Goal: Find specific page/section: Find specific page/section

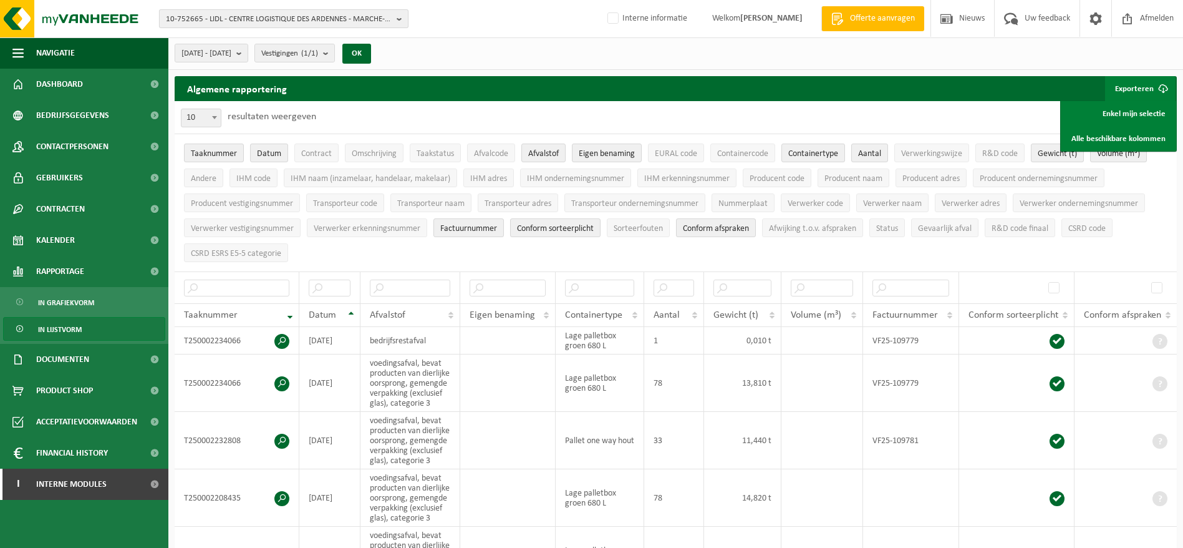
click at [299, 20] on span "10-752665 - LIDL - CENTRE LOGISTIQUE DES ARDENNES - MARCHE-EN-FAMENNE" at bounding box center [279, 19] width 226 height 19
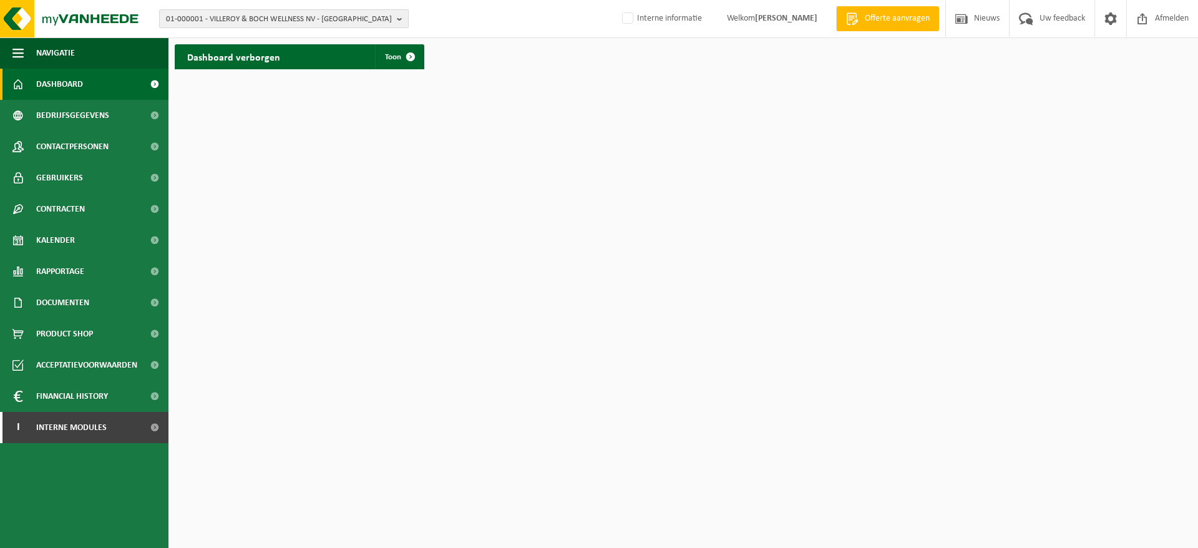
click at [218, 17] on span "01-000001 - VILLEROY & BOCH WELLNESS NV - [GEOGRAPHIC_DATA]" at bounding box center [279, 19] width 226 height 19
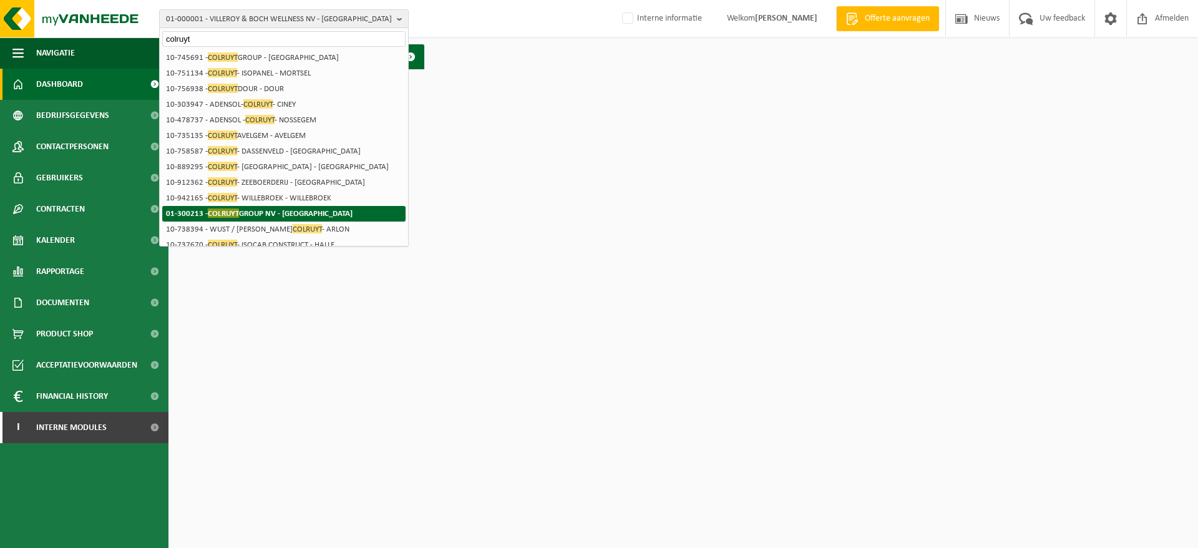
type input "colruyt"
click at [274, 209] on strong "01-300213 - COLRUYT GROUP NV - HALLE" at bounding box center [259, 212] width 187 height 9
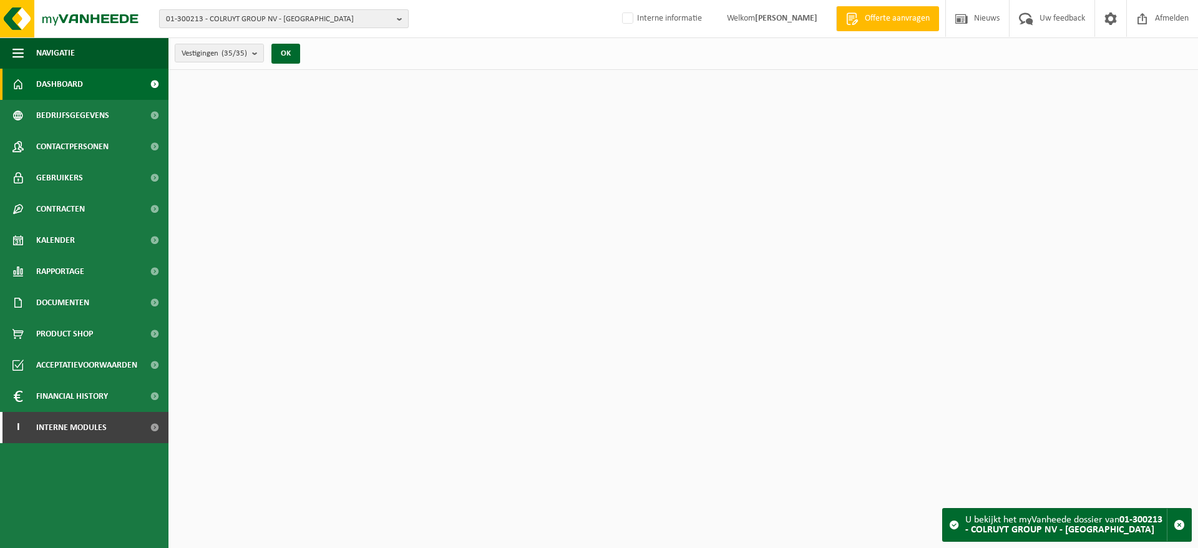
click at [271, 21] on span "01-300213 - COLRUYT GROUP NV - [GEOGRAPHIC_DATA]" at bounding box center [279, 19] width 226 height 19
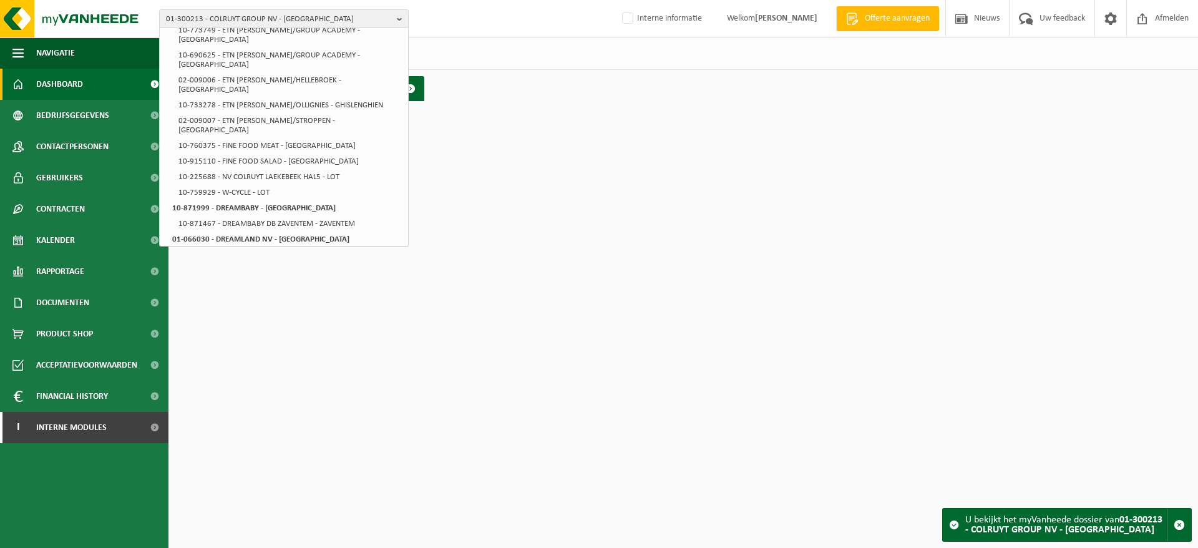
scroll to position [789, 0]
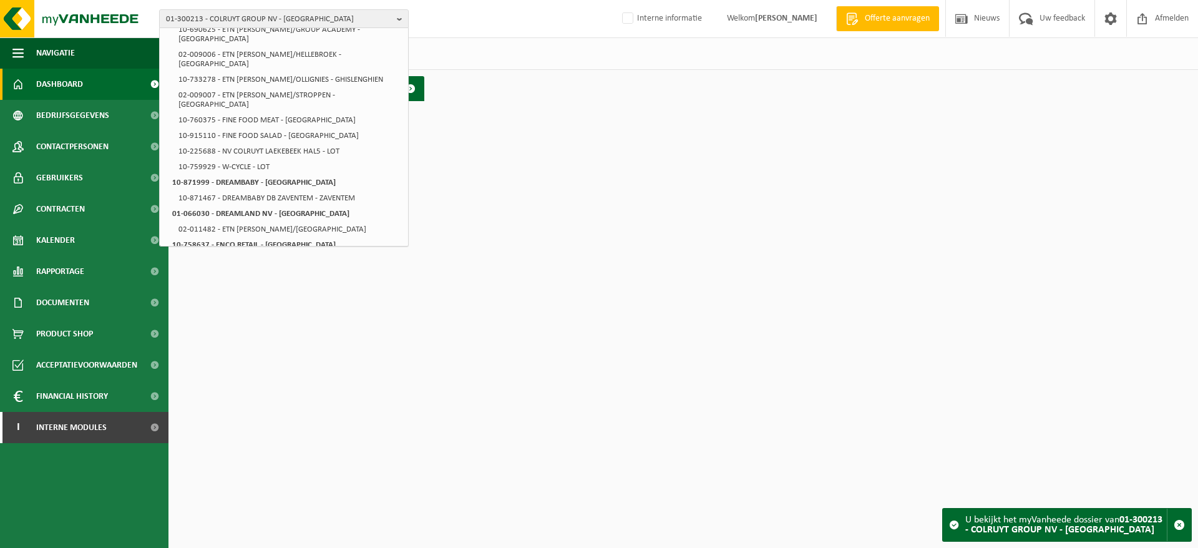
click at [293, 334] on li "10-733148 - DC OLLIGNIES - OLLIGNIES" at bounding box center [290, 342] width 231 height 16
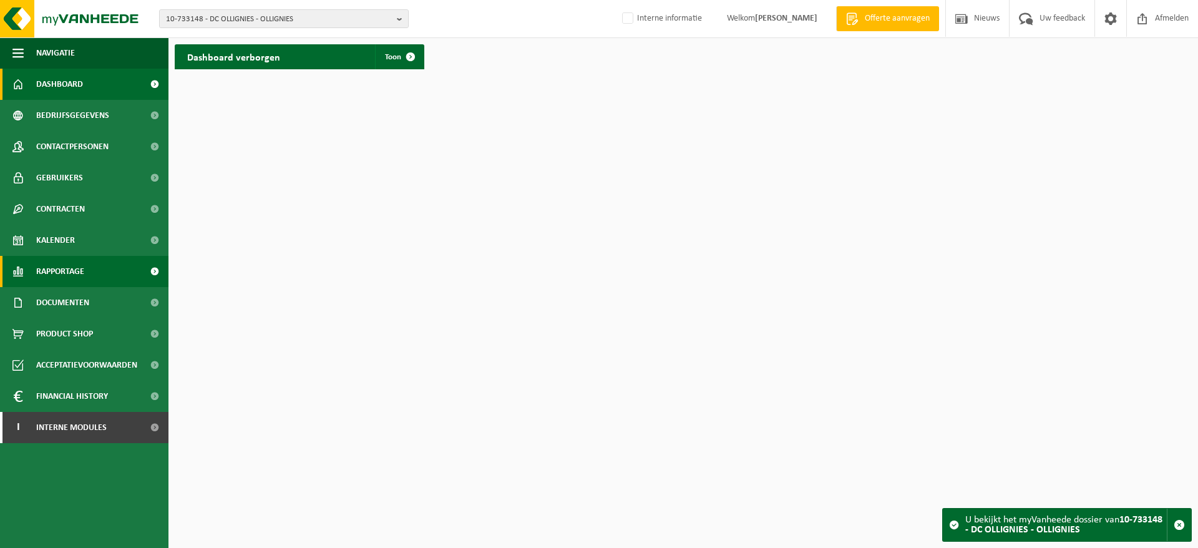
click at [102, 271] on link "Rapportage" at bounding box center [84, 271] width 168 height 31
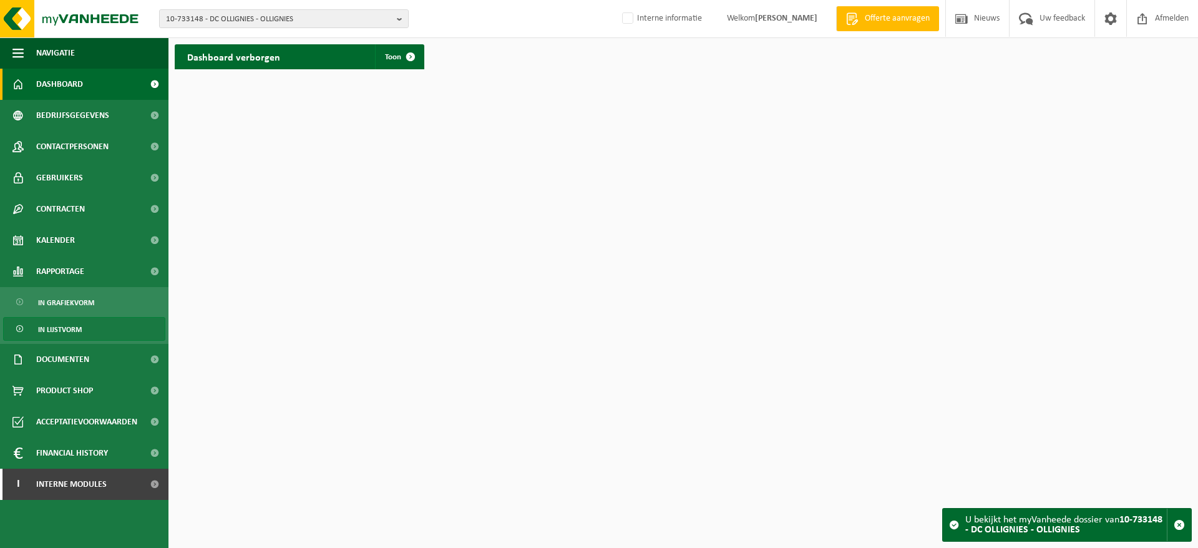
click at [107, 328] on link "In lijstvorm" at bounding box center [84, 329] width 162 height 24
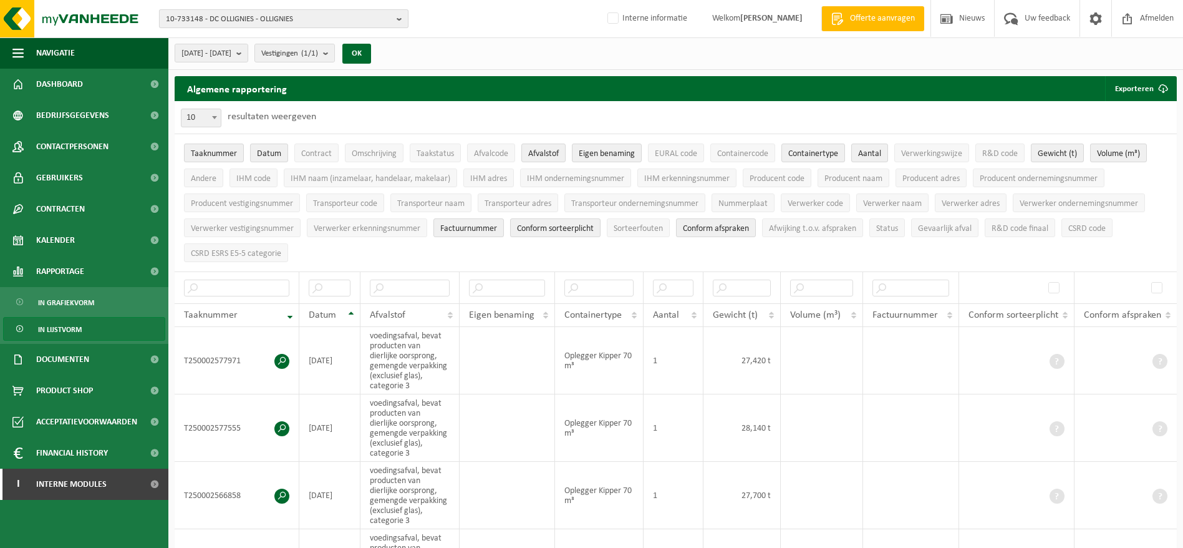
click at [238, 22] on span "10-733148 - DC OLLIGNIES - OLLIGNIES" at bounding box center [279, 19] width 226 height 19
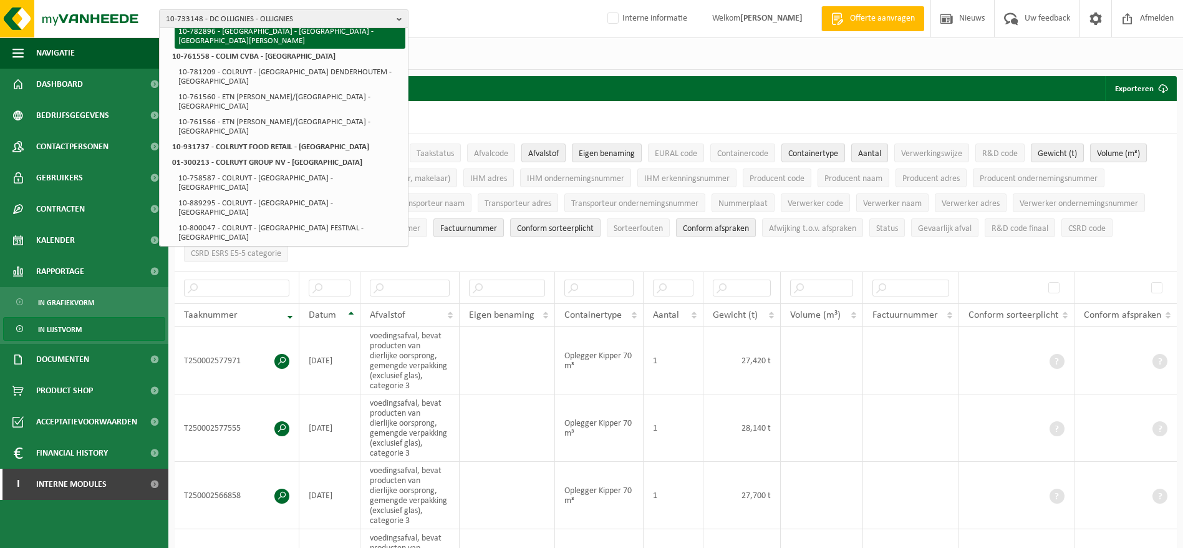
scroll to position [281, 0]
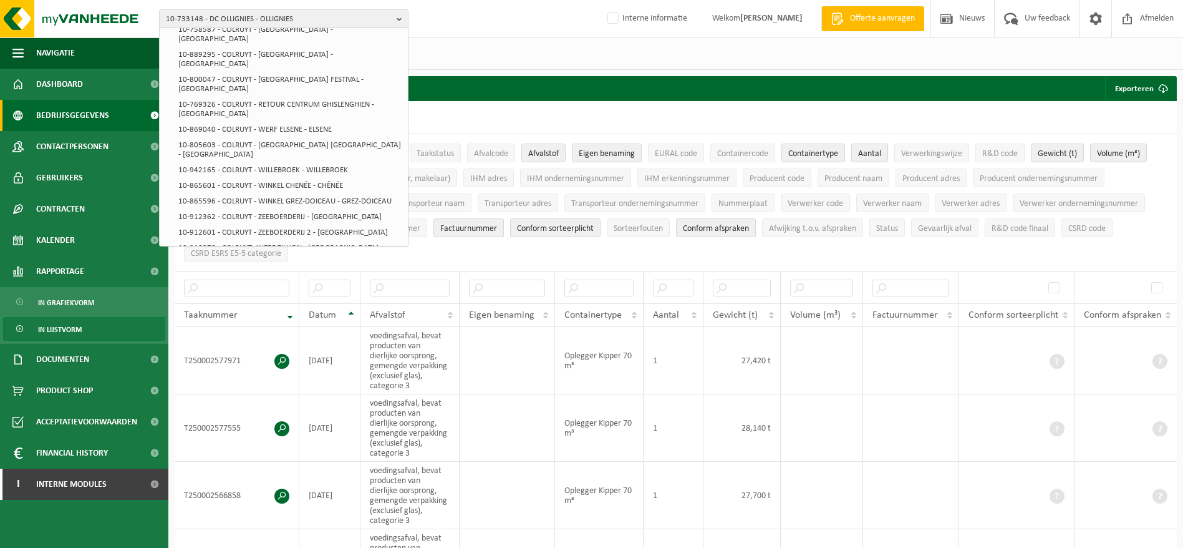
click at [79, 114] on span "Bedrijfsgegevens" at bounding box center [72, 115] width 73 height 31
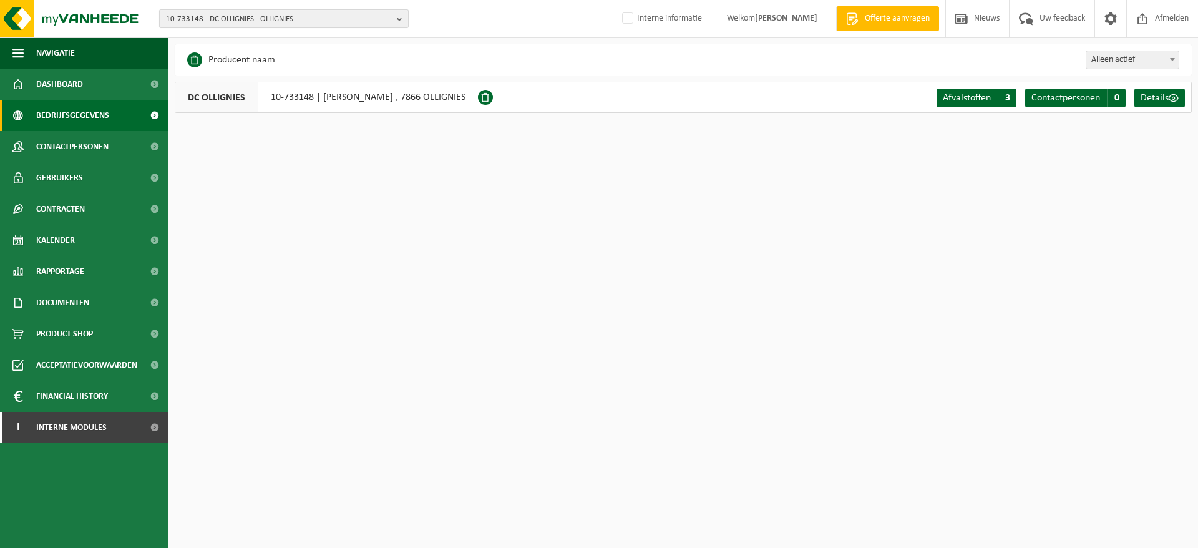
click at [244, 16] on span "10-733148 - DC OLLIGNIES - OLLIGNIES" at bounding box center [279, 19] width 226 height 19
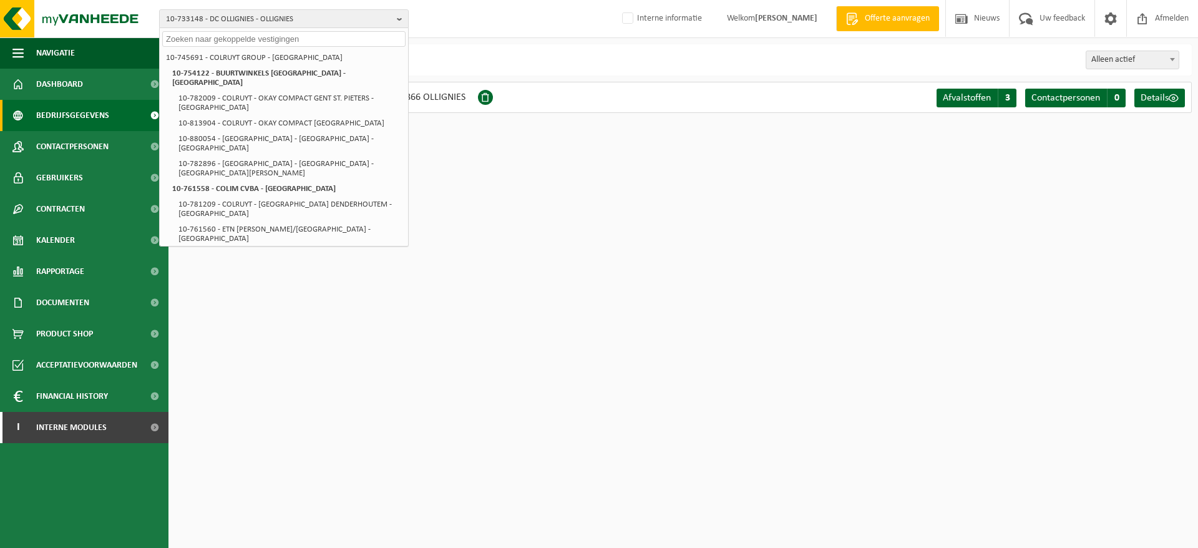
click at [245, 56] on li "10-745691 - COLRUYT GROUP - [GEOGRAPHIC_DATA]" at bounding box center [283, 58] width 243 height 16
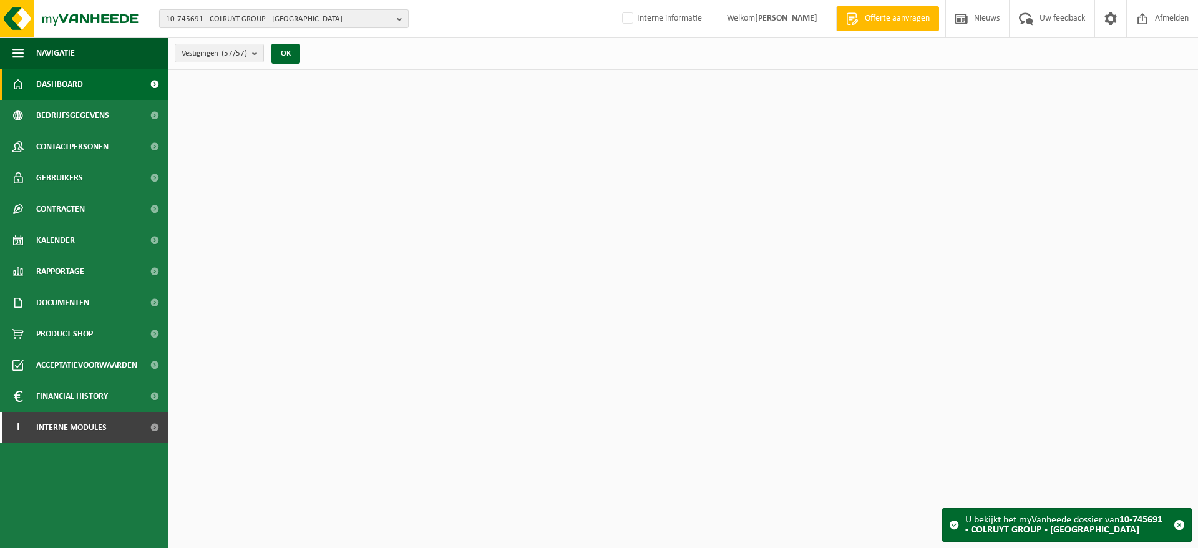
click at [246, 21] on span "10-745691 - COLRUYT GROUP - [GEOGRAPHIC_DATA]" at bounding box center [279, 19] width 226 height 19
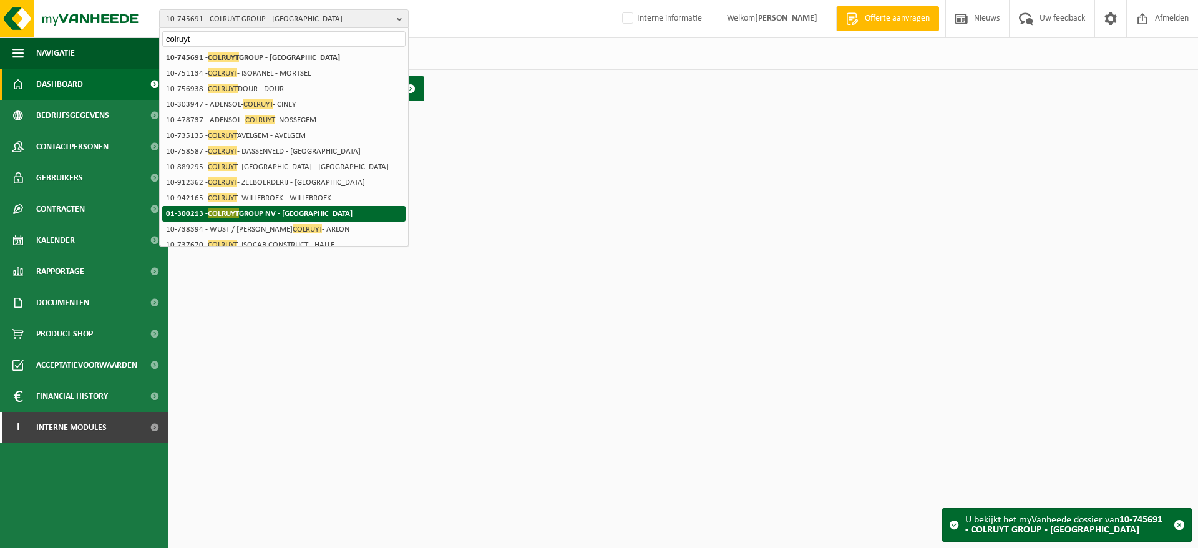
type input "colruyt"
click at [269, 211] on strong "01-300213 - COLRUYT GROUP NV - [GEOGRAPHIC_DATA]" at bounding box center [259, 212] width 187 height 9
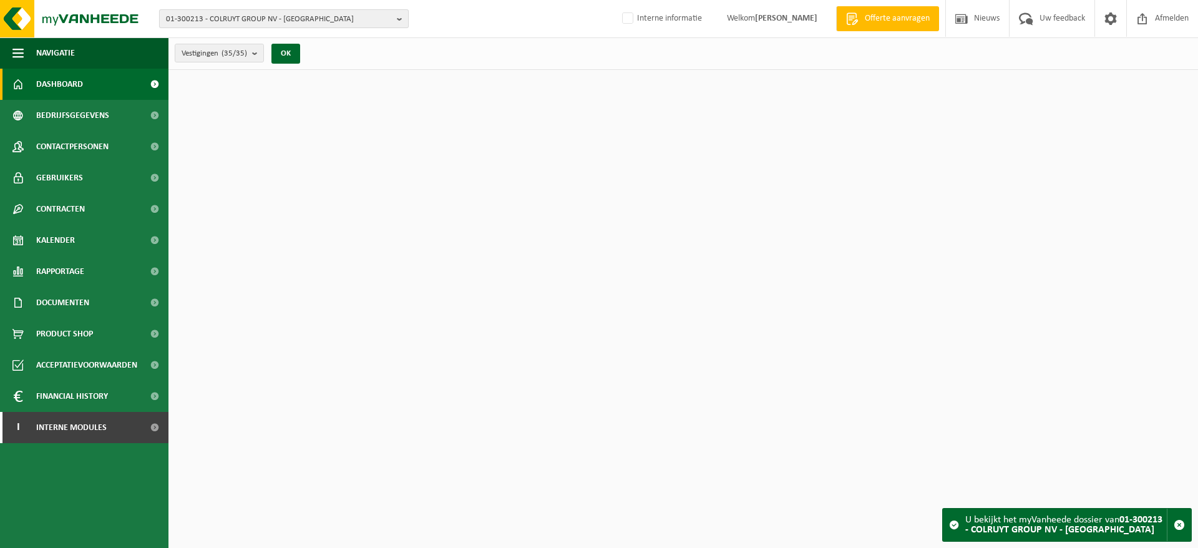
click at [283, 13] on span "01-300213 - COLRUYT GROUP NV - [GEOGRAPHIC_DATA]" at bounding box center [279, 19] width 226 height 19
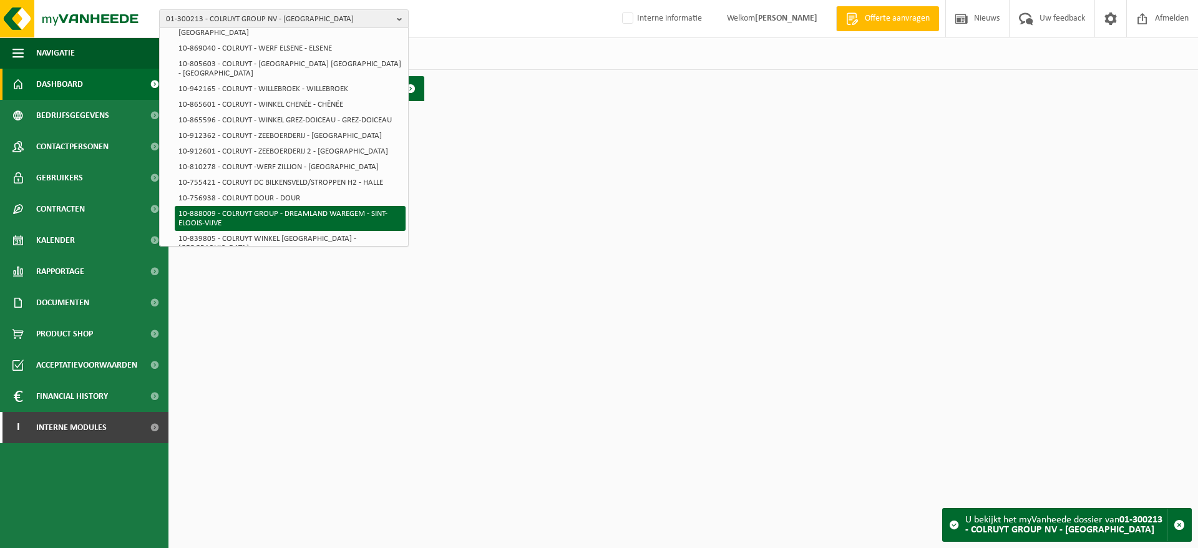
scroll to position [321, 0]
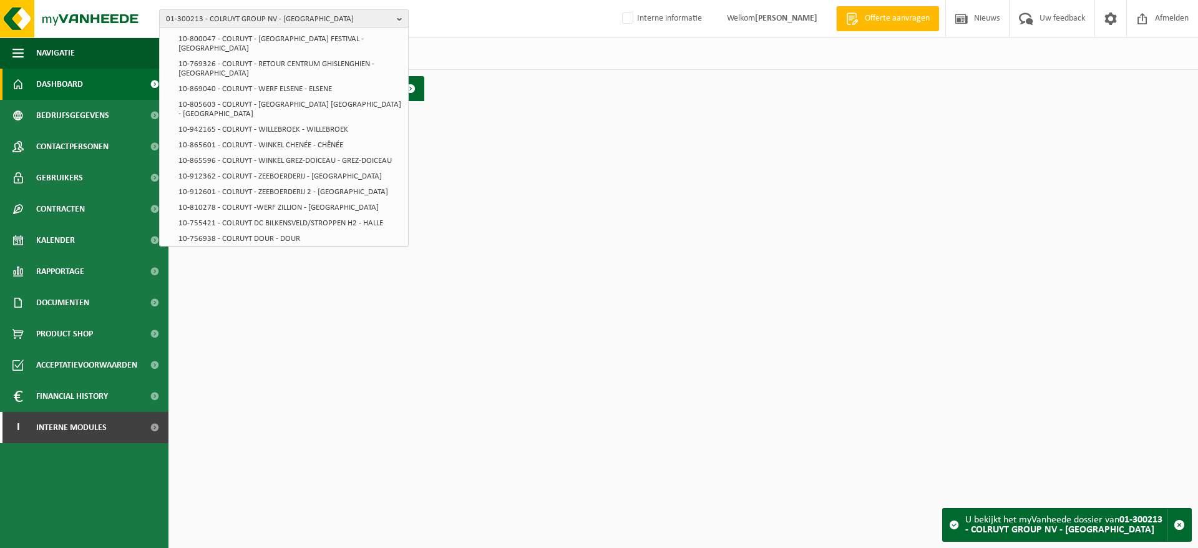
click at [291, 14] on span "01-300213 - COLRUYT GROUP NV - [GEOGRAPHIC_DATA]" at bounding box center [279, 19] width 226 height 19
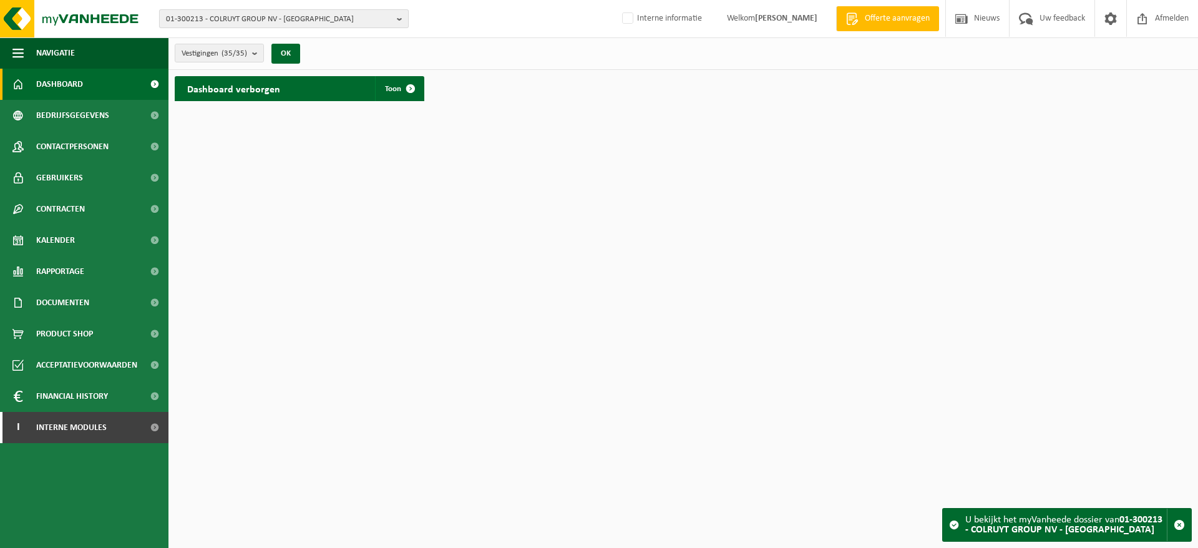
click at [291, 14] on span "01-300213 - COLRUYT GROUP NV - [GEOGRAPHIC_DATA]" at bounding box center [279, 19] width 226 height 19
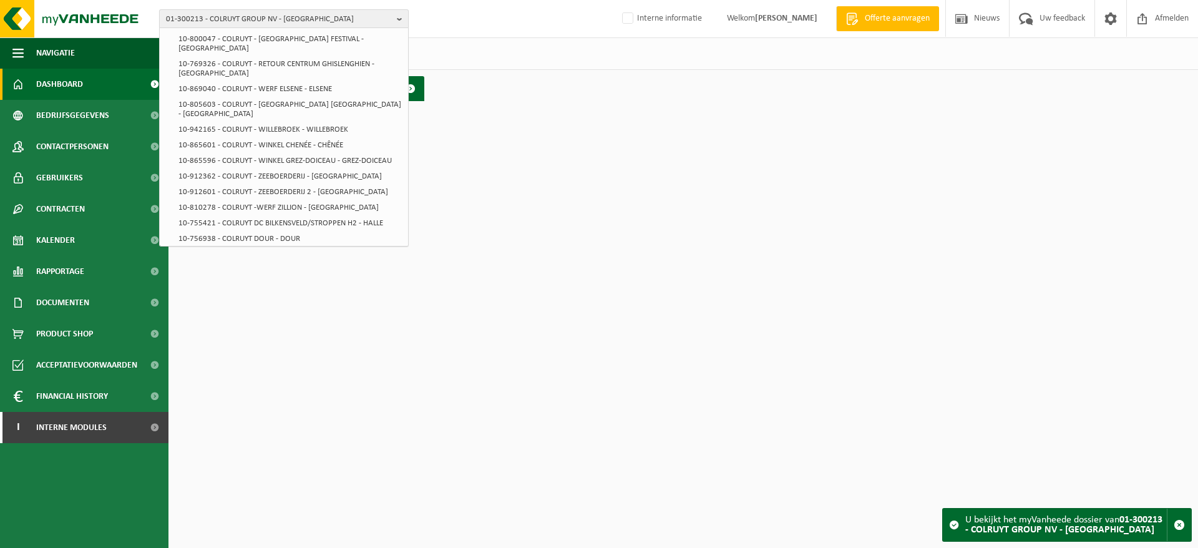
scroll to position [0, 0]
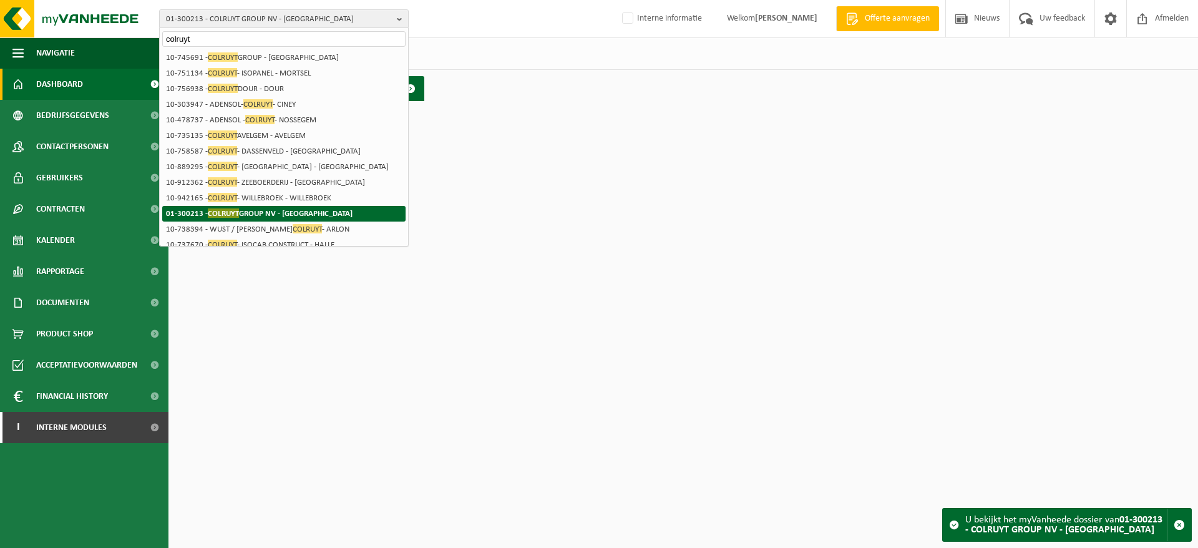
type input "colruyt"
click at [302, 210] on strong "01-300213 - COLRUYT GROUP NV - HALLE" at bounding box center [259, 212] width 187 height 9
click at [260, 218] on strong "01-300213 - COLRUYT GROUP NV - HALLE" at bounding box center [259, 212] width 187 height 9
click at [255, 218] on strong "01-300213 - COLRUYT GROUP NV - HALLE" at bounding box center [259, 212] width 187 height 9
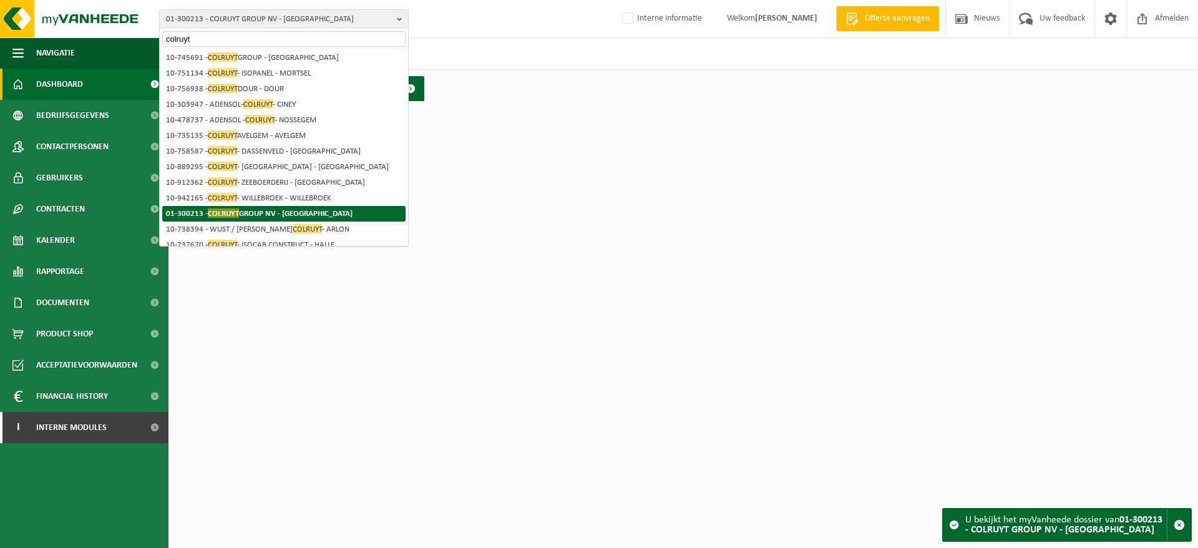
click at [255, 218] on strong "01-300213 - COLRUYT GROUP NV - HALLE" at bounding box center [259, 212] width 187 height 9
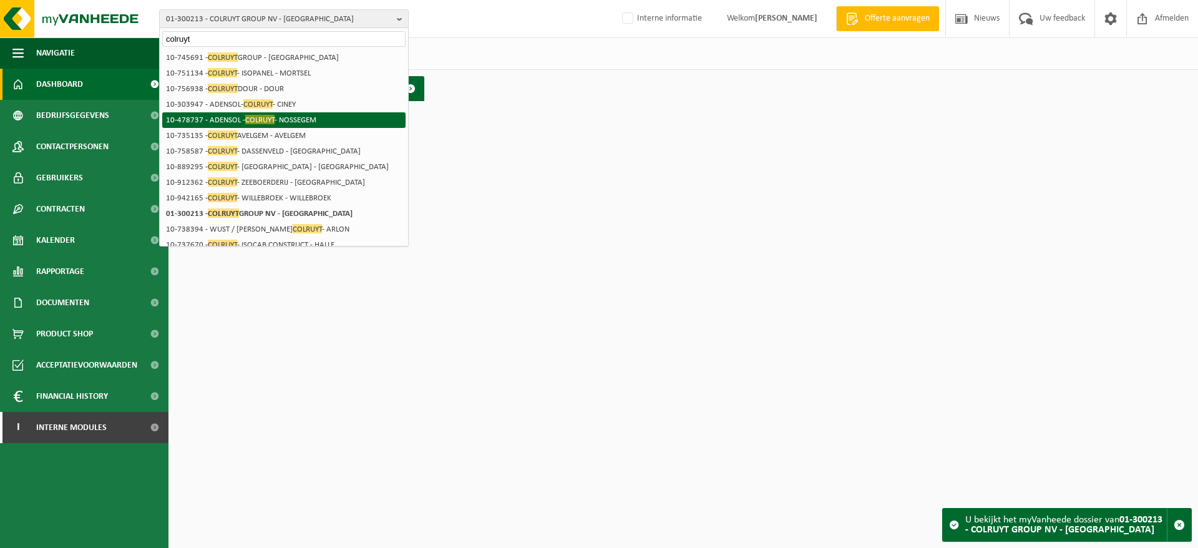
click at [241, 114] on li "10-478737 - ADENSOL - COLRUYT - NOSSEGEM" at bounding box center [283, 120] width 243 height 16
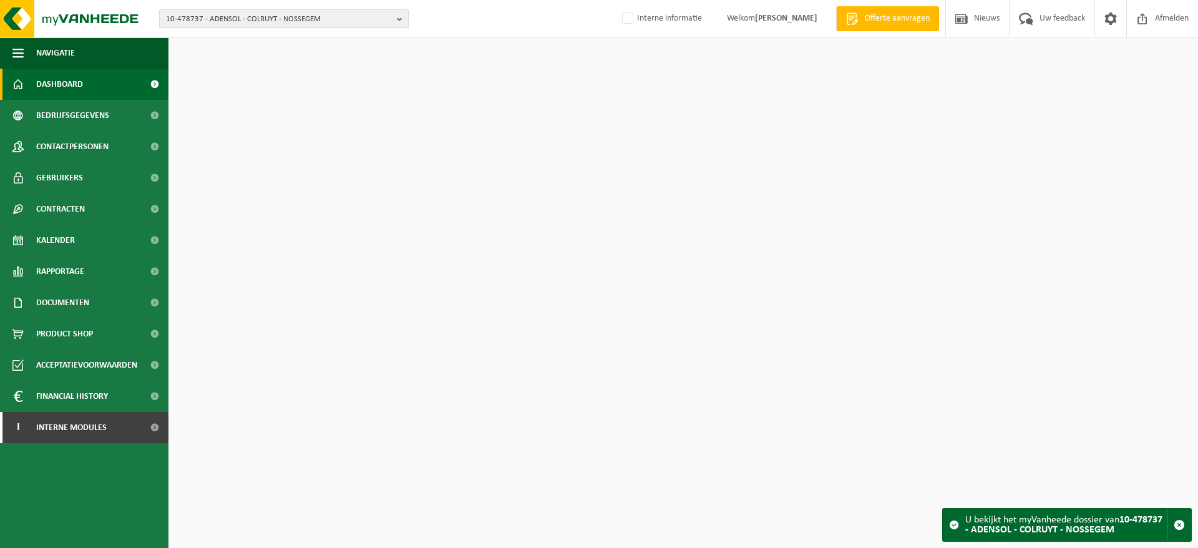
click at [250, 23] on span "10-478737 - ADENSOL - COLRUYT - NOSSEGEM" at bounding box center [279, 19] width 226 height 19
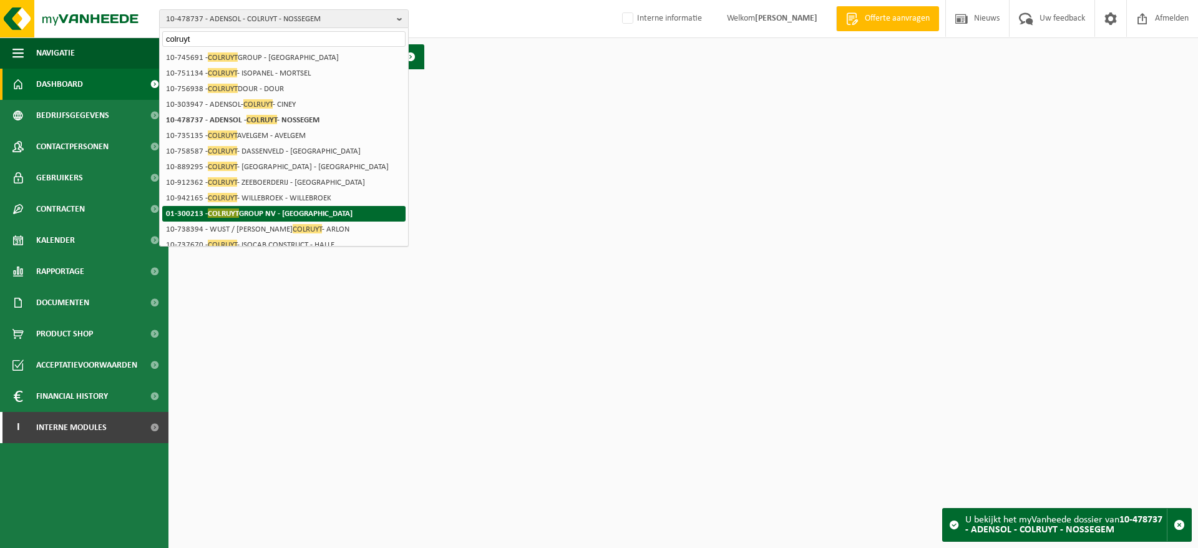
type input "colruyt"
click at [248, 213] on strong "01-300213 - COLRUYT GROUP NV - HALLE" at bounding box center [259, 212] width 187 height 9
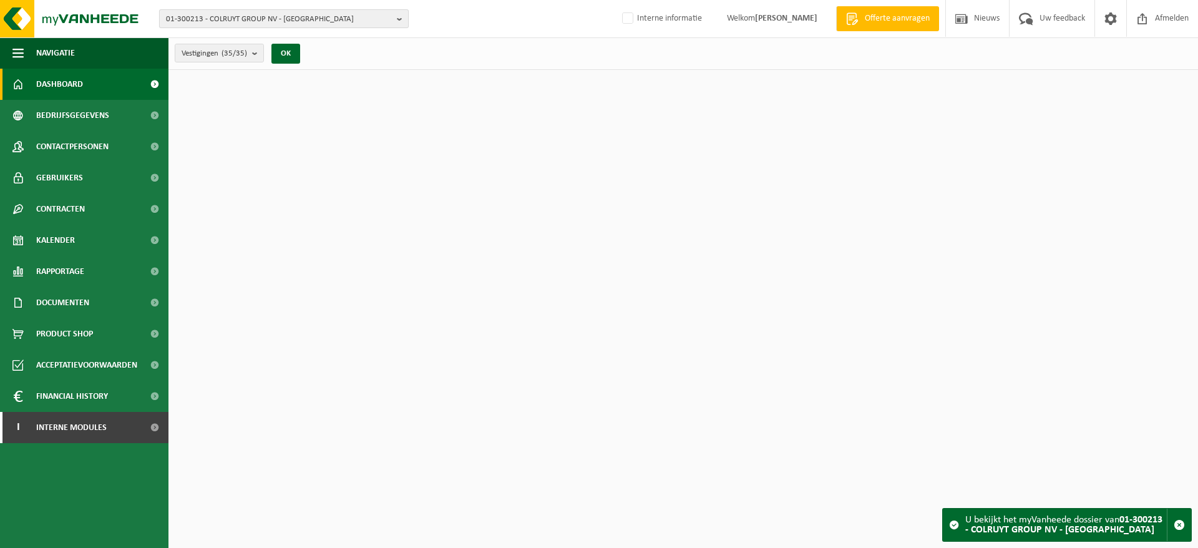
click at [274, 14] on span "01-300213 - COLRUYT GROUP NV - [GEOGRAPHIC_DATA]" at bounding box center [279, 19] width 226 height 19
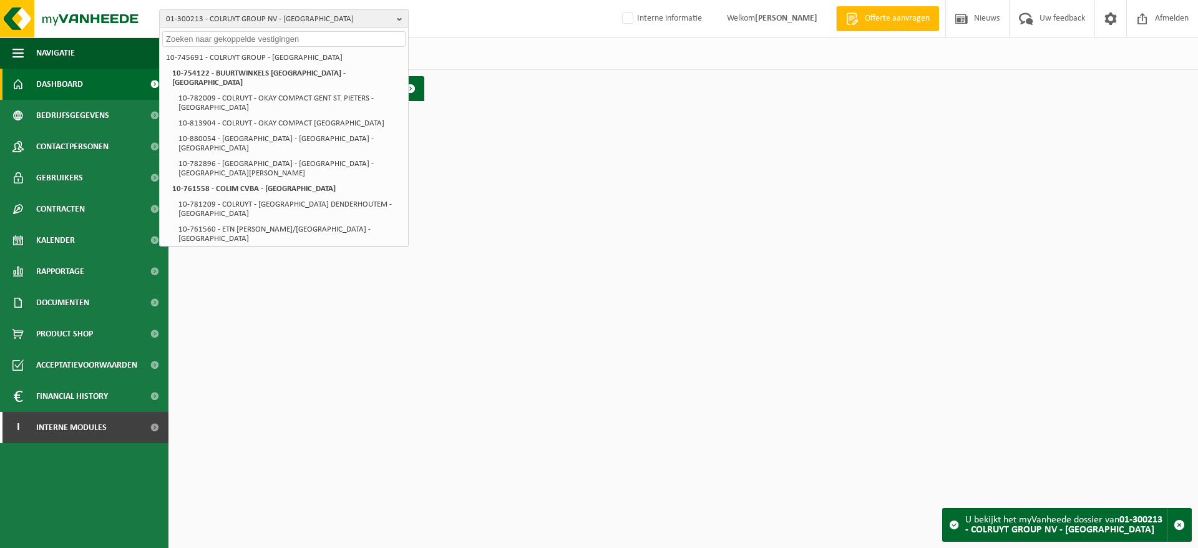
click at [286, 14] on span "01-300213 - COLRUYT GROUP NV - [GEOGRAPHIC_DATA]" at bounding box center [279, 19] width 226 height 19
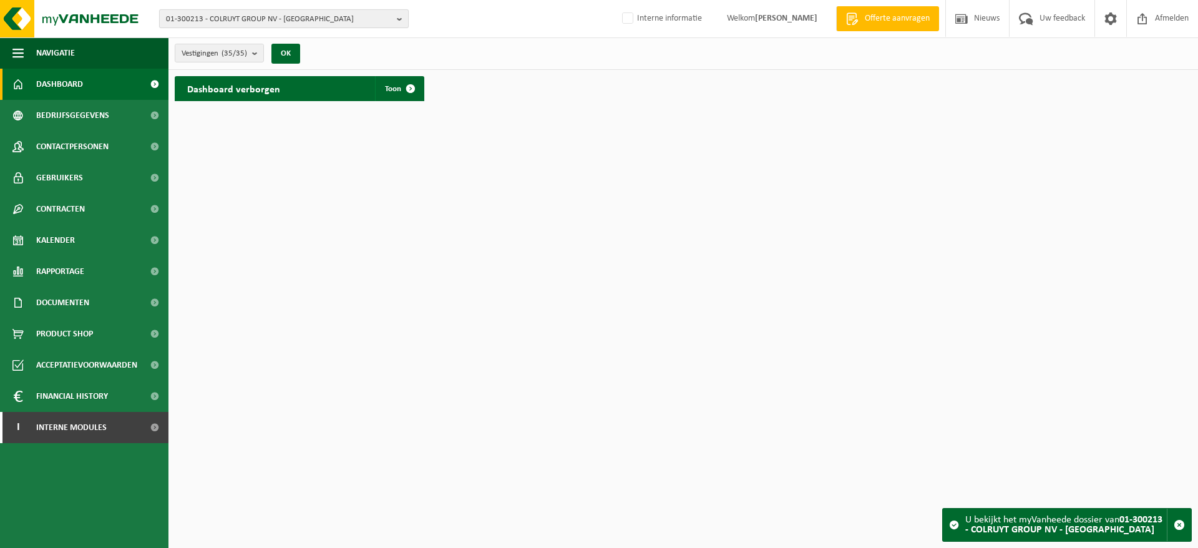
click at [278, 18] on span "01-300213 - COLRUYT GROUP NV - [GEOGRAPHIC_DATA]" at bounding box center [279, 19] width 226 height 19
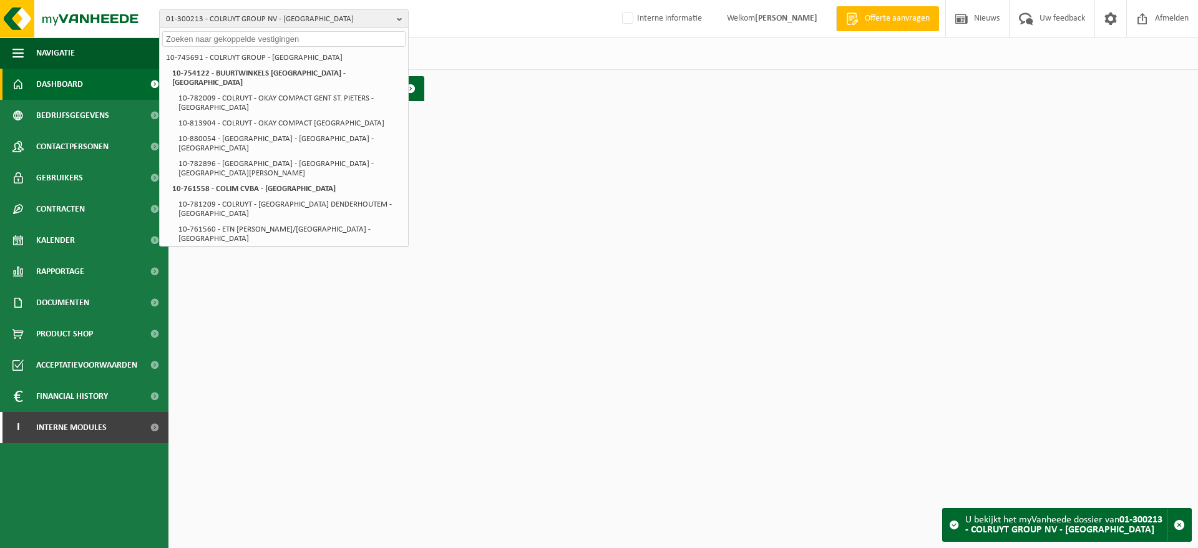
click at [278, 39] on input "text" at bounding box center [283, 39] width 243 height 16
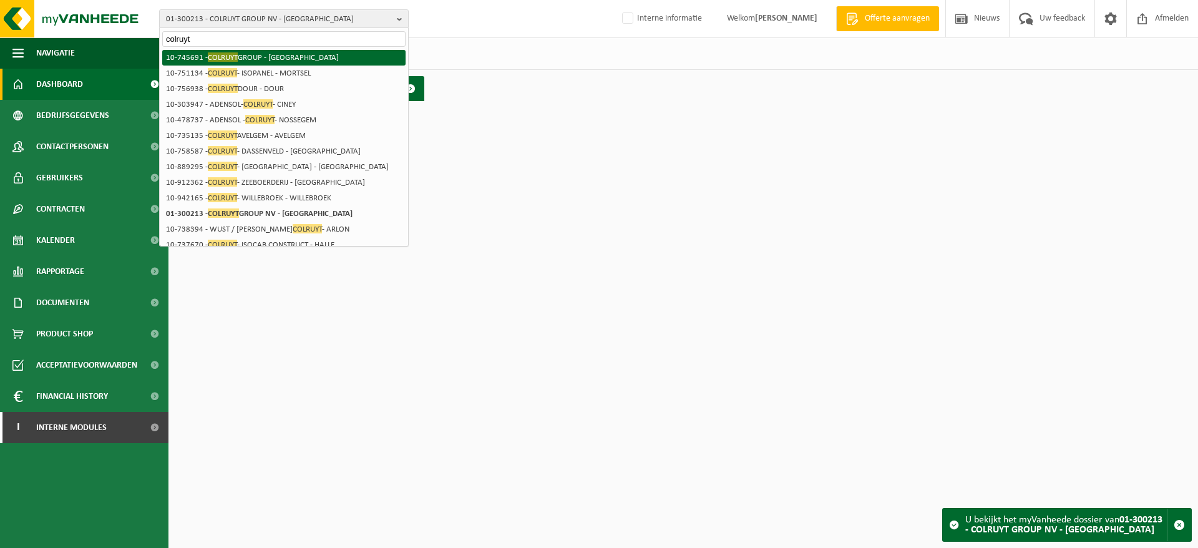
type input "colruyt"
click at [276, 56] on li "10-745691 - COLRUYT GROUP - HALLE" at bounding box center [283, 58] width 243 height 16
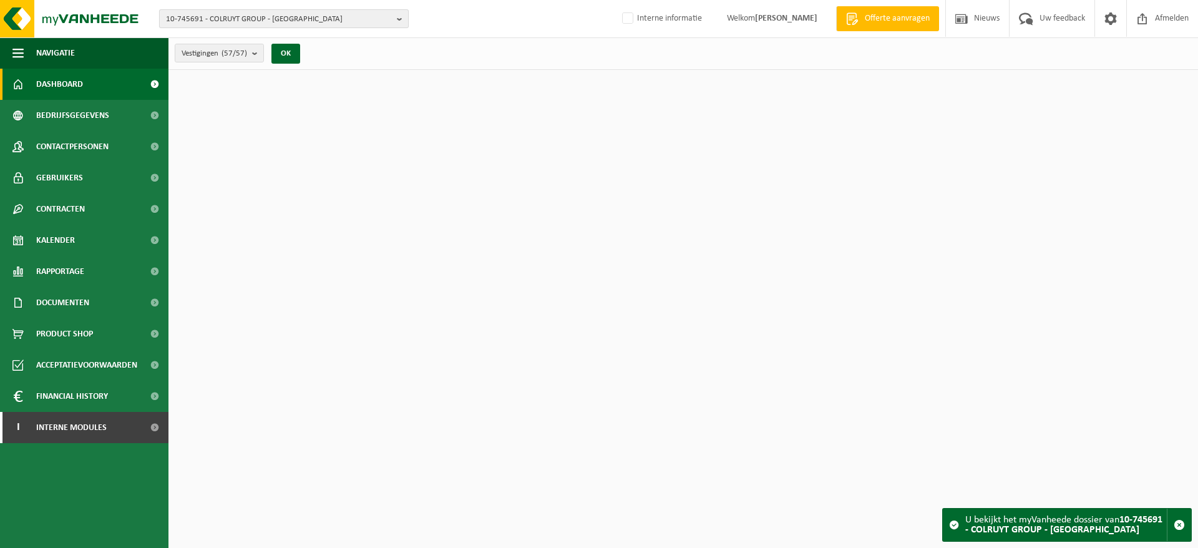
click at [286, 20] on span "10-745691 - COLRUYT GROUP - [GEOGRAPHIC_DATA]" at bounding box center [279, 19] width 226 height 19
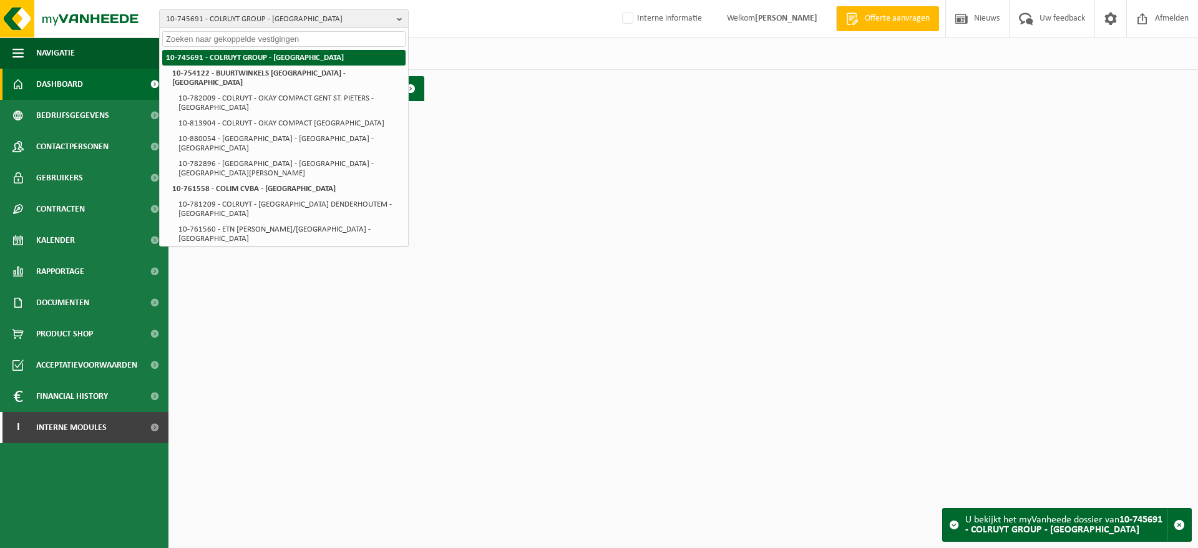
click at [274, 56] on li "10-745691 - COLRUYT GROUP - [GEOGRAPHIC_DATA]" at bounding box center [283, 58] width 243 height 16
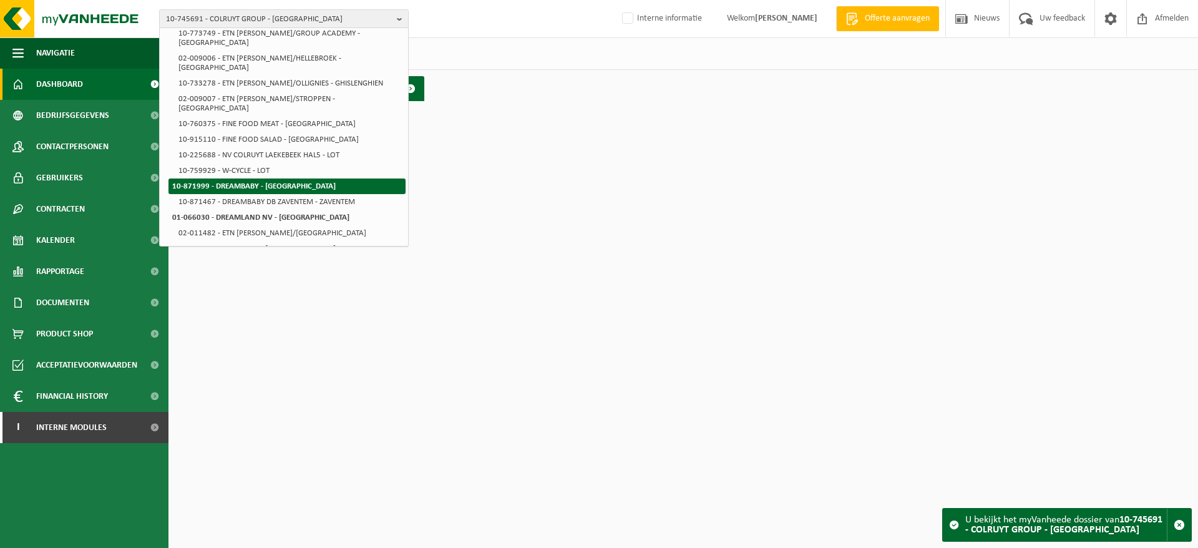
scroll to position [789, 0]
click at [258, 322] on strong "10-733154 - WALCODIS SA - GHISLENGHIEN" at bounding box center [245, 326] width 147 height 8
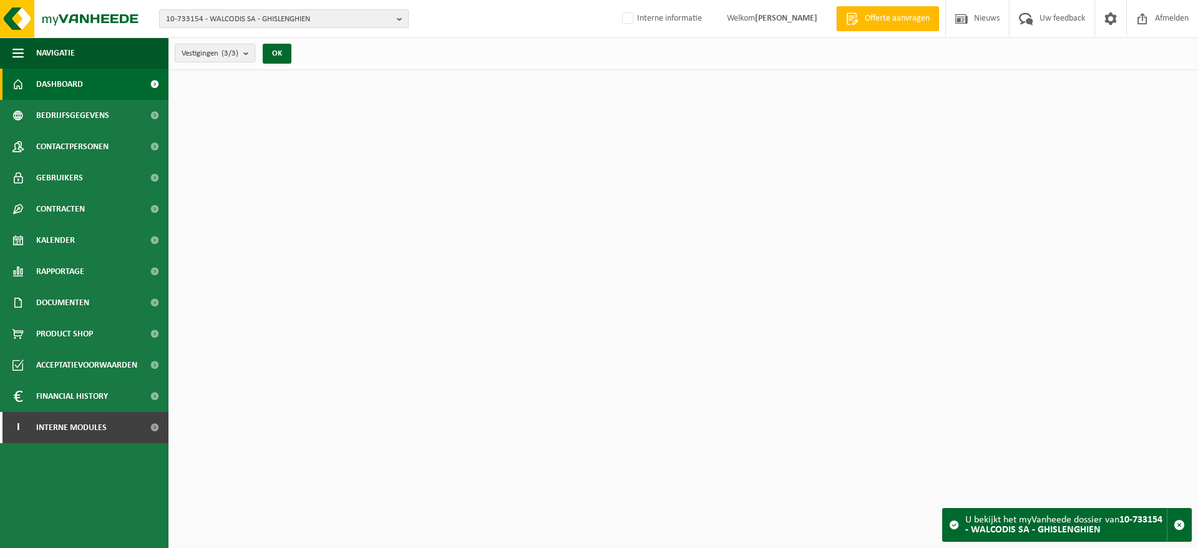
click at [281, 22] on span "10-733154 - WALCODIS SA - GHISLENGHIEN" at bounding box center [279, 19] width 226 height 19
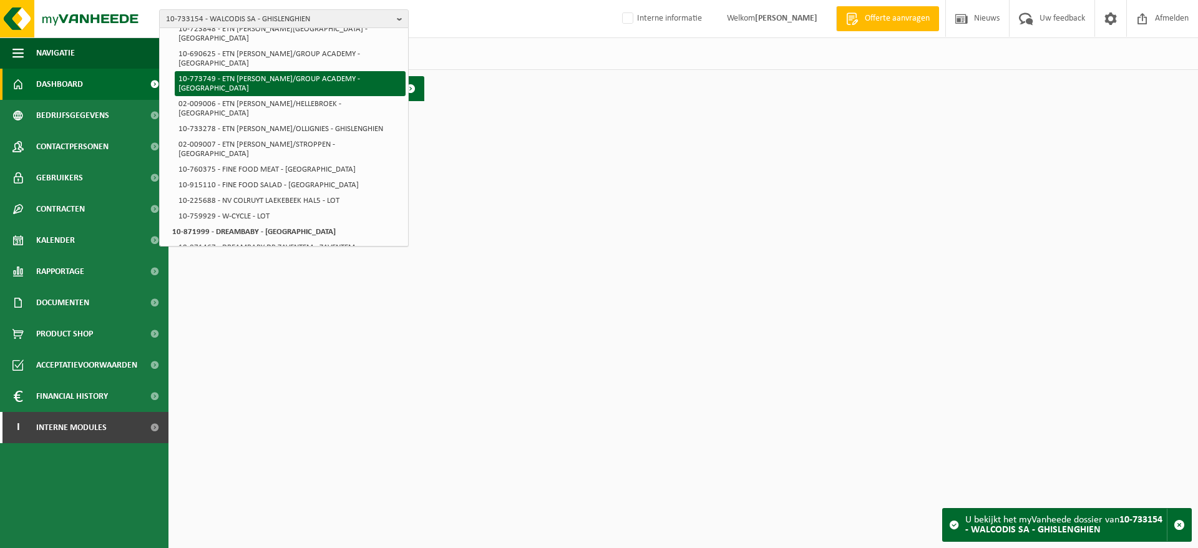
scroll to position [789, 0]
